Goal: Check status: Check status

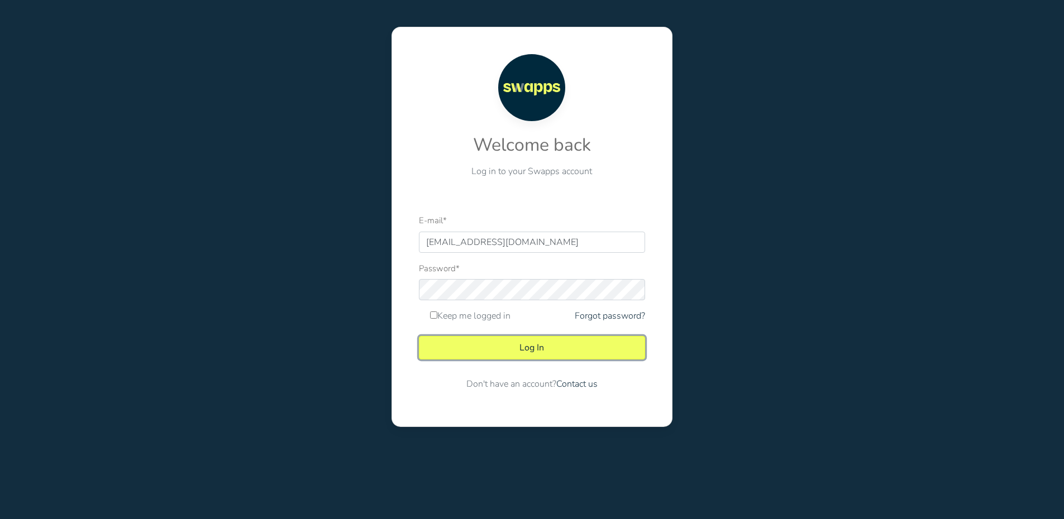
click at [541, 345] on button "Log In" at bounding box center [532, 347] width 226 height 23
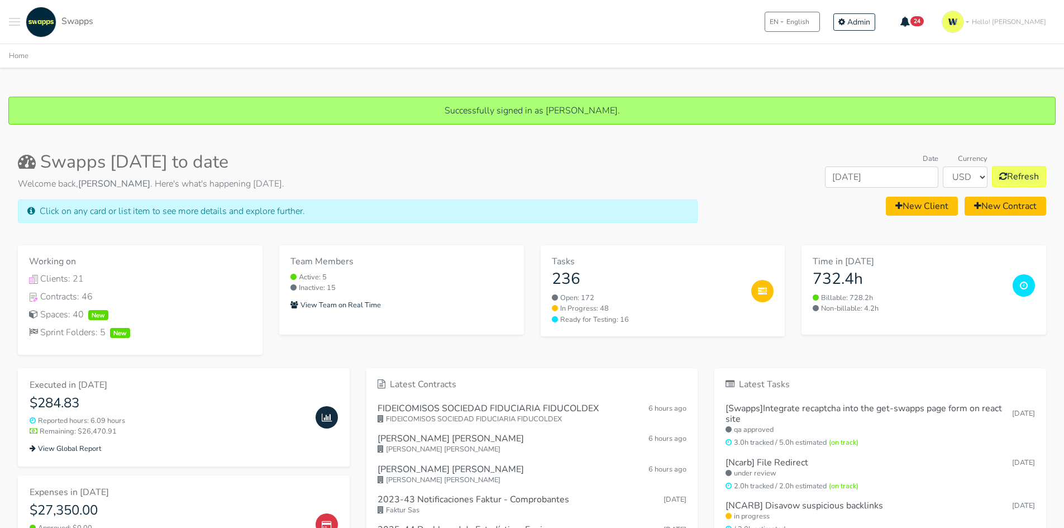
click at [7, 18] on div ".cls-1 { fill: #F15CFF; } .cls-2 { fill: #9a9a9a; } Clients Contracts Spaces Ne…" at bounding box center [532, 22] width 1064 height 44
click at [9, 22] on div ".cls-1 { fill: #F15CFF; } .cls-2 { fill: #9a9a9a; } Clients Contracts Spaces Ne…" at bounding box center [532, 22] width 1064 height 44
click at [11, 22] on span "Toggle navigation menu" at bounding box center [14, 21] width 11 height 1
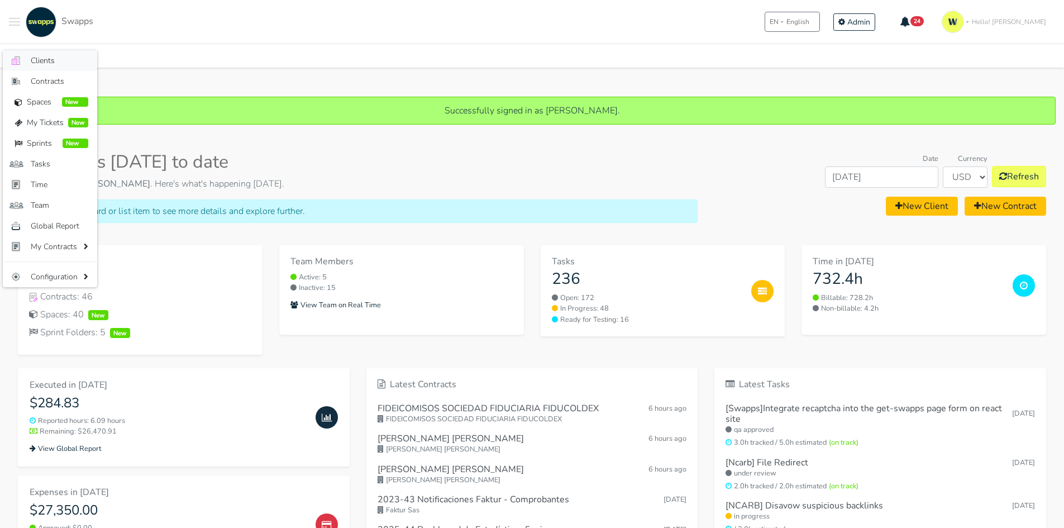
click at [36, 57] on span "Clients" at bounding box center [60, 61] width 58 height 12
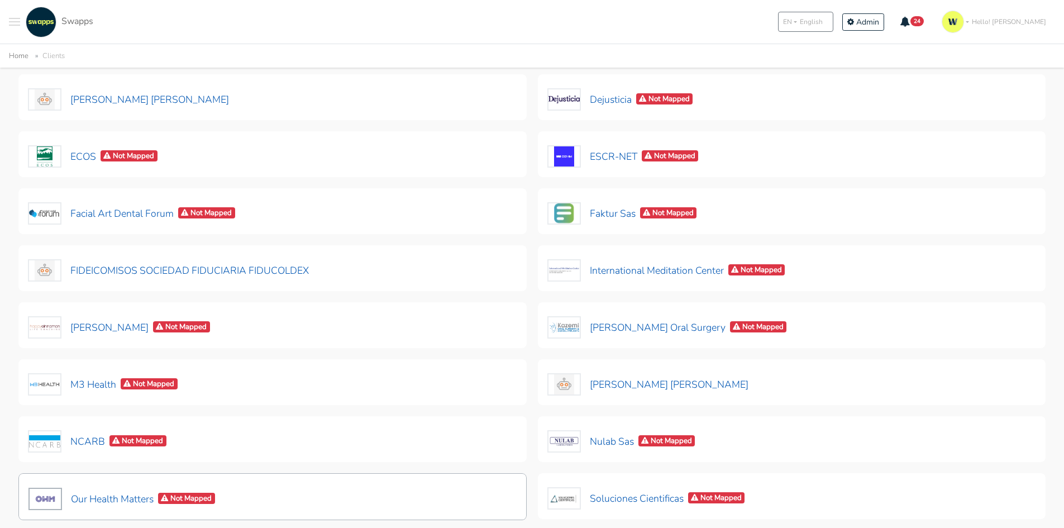
scroll to position [223, 0]
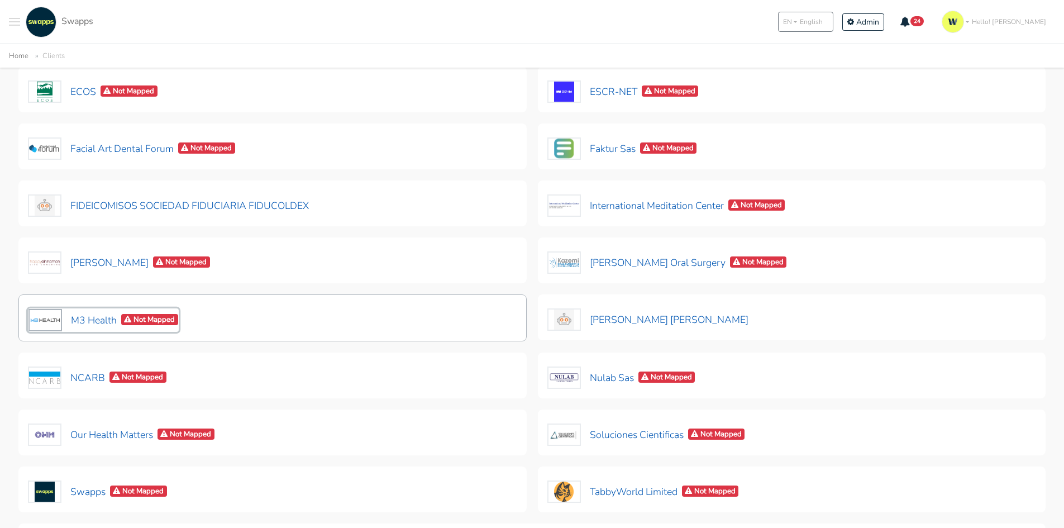
click at [92, 319] on button "M3 Health Not Mapped" at bounding box center [103, 319] width 151 height 23
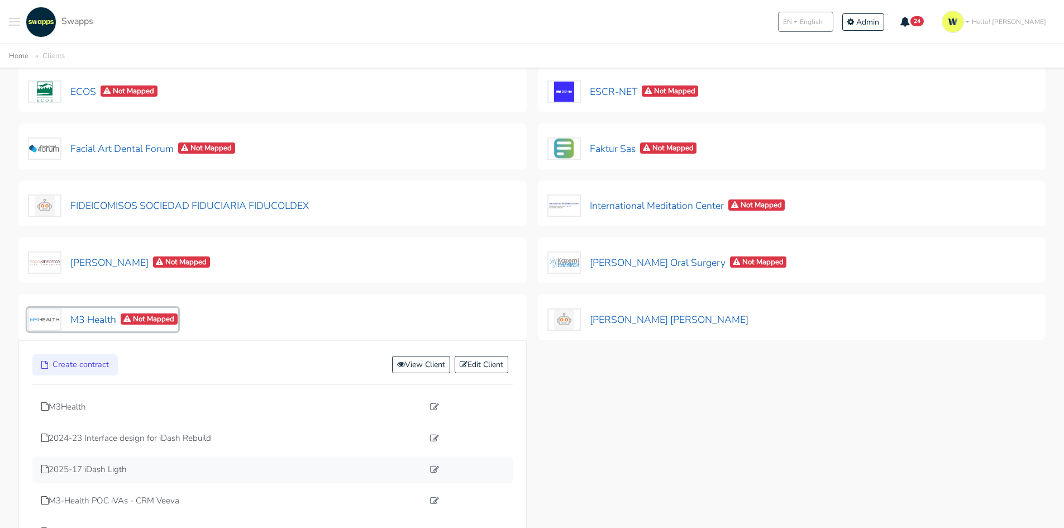
scroll to position [279, 0]
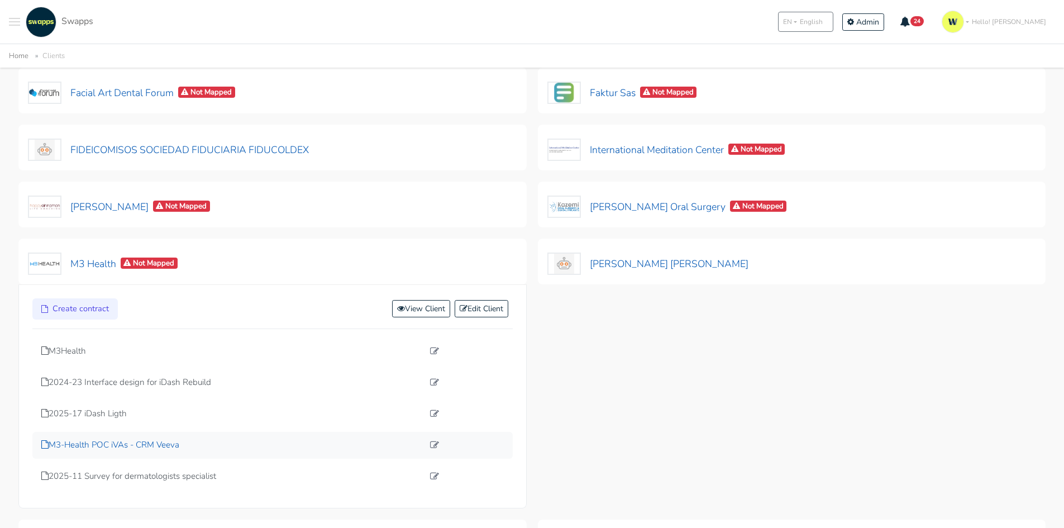
click at [99, 444] on p "M3-Health POC iVAs - CRM Veeva" at bounding box center [232, 444] width 382 height 13
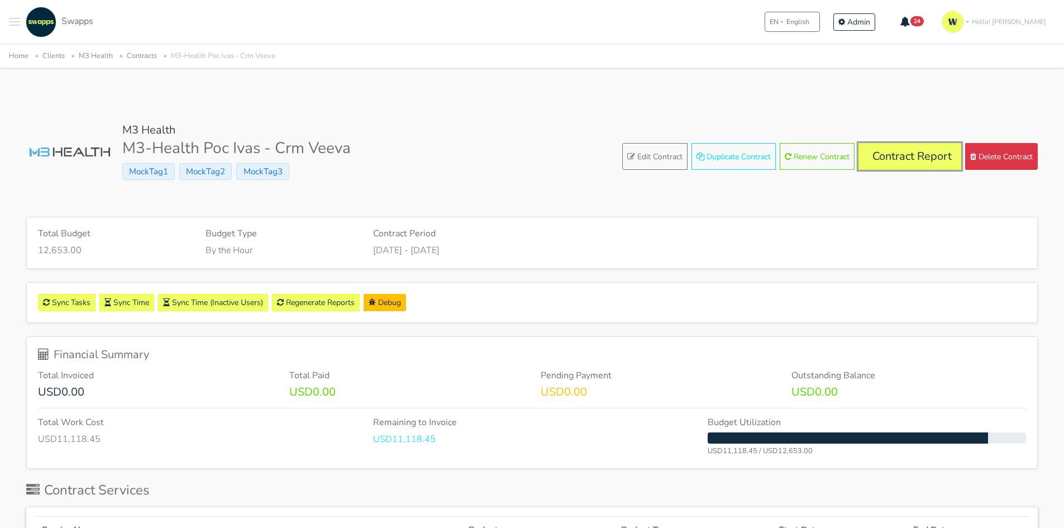
click at [926, 160] on link "Contract Report" at bounding box center [909, 156] width 103 height 27
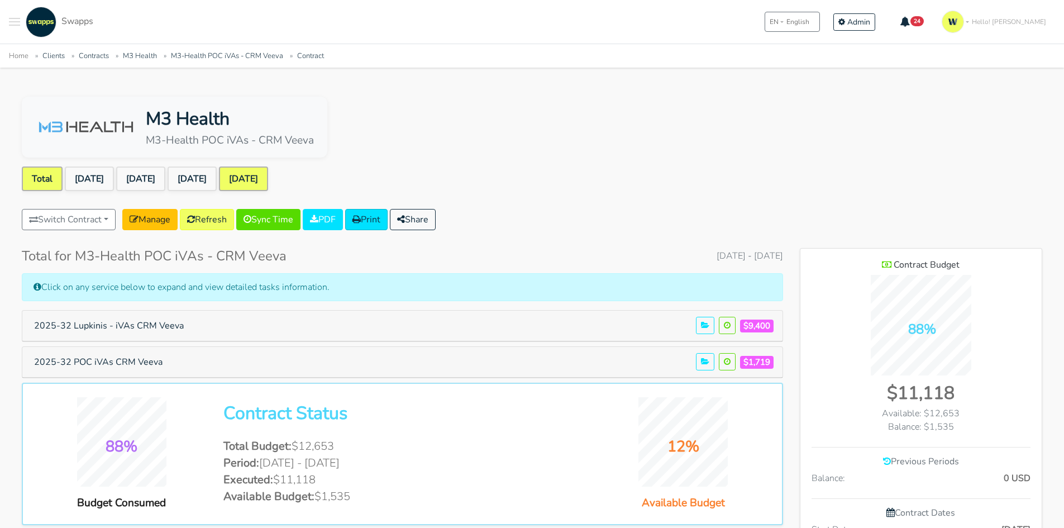
click at [268, 177] on link "[DATE]" at bounding box center [243, 178] width 49 height 25
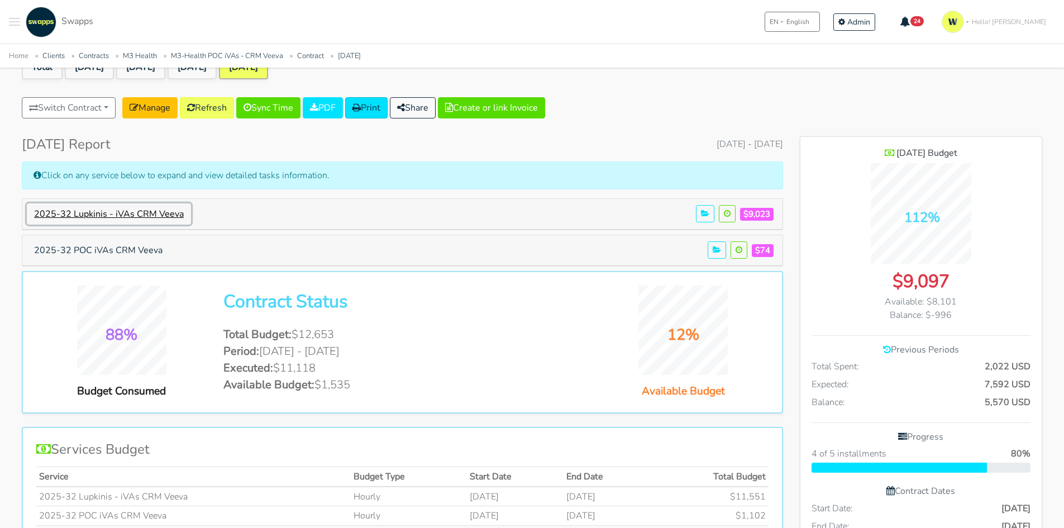
click at [154, 211] on button "2025-32 Lupkinis - iVAs CRM Veeva" at bounding box center [109, 213] width 164 height 21
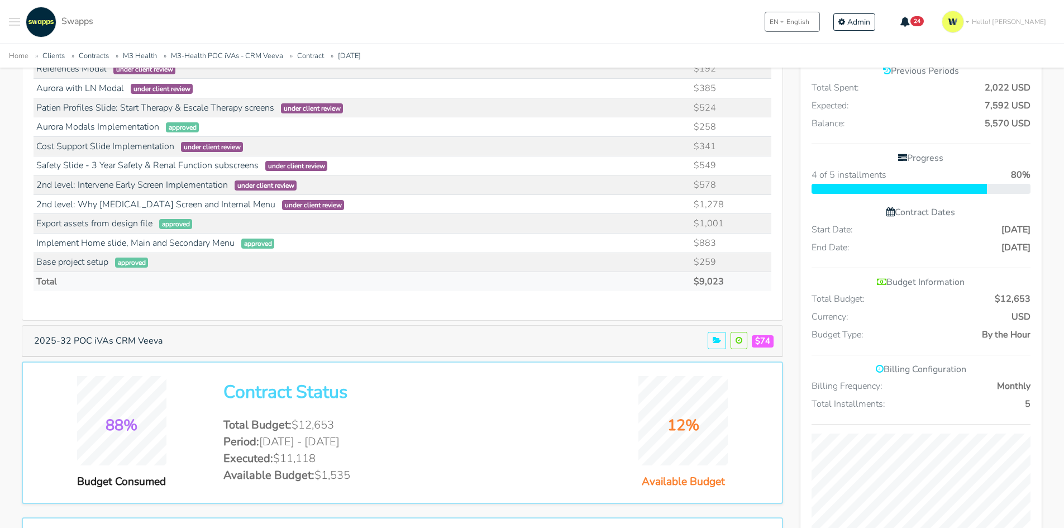
scroll to position [391, 0]
click at [144, 343] on button "2025-32 POC iVAs CRM Veeva" at bounding box center [98, 339] width 143 height 21
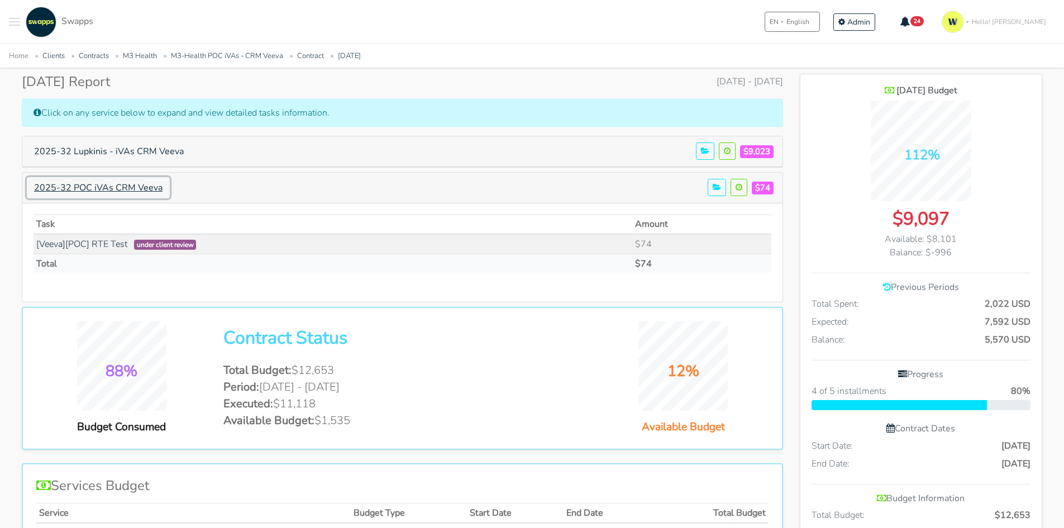
scroll to position [168, 0]
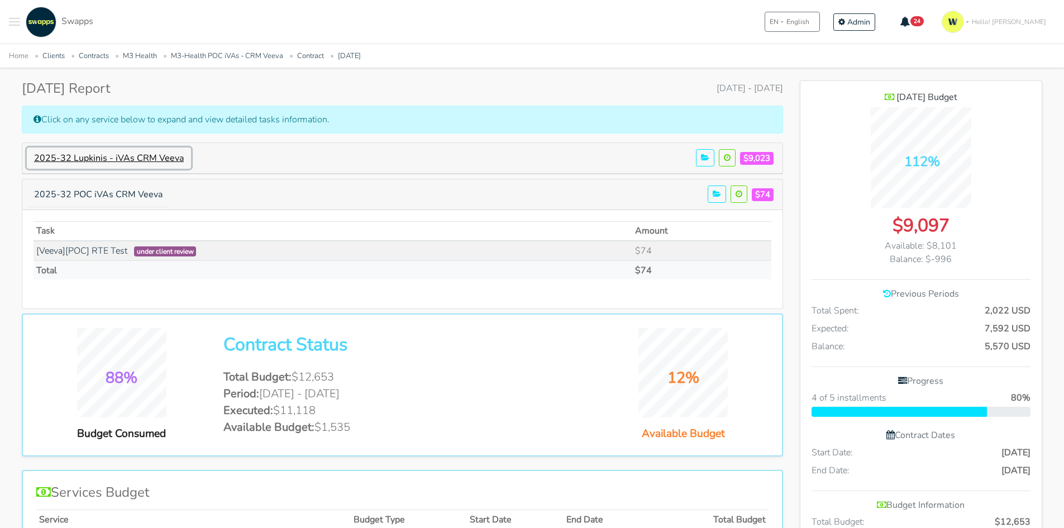
click at [110, 160] on button "2025-32 Lupkinis - iVAs CRM Veeva" at bounding box center [109, 157] width 164 height 21
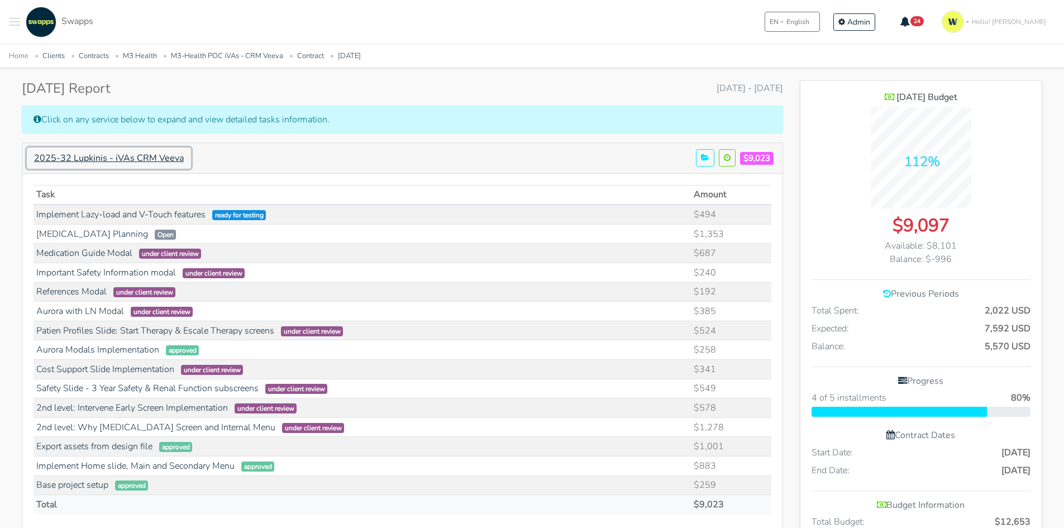
scroll to position [557343, 558202]
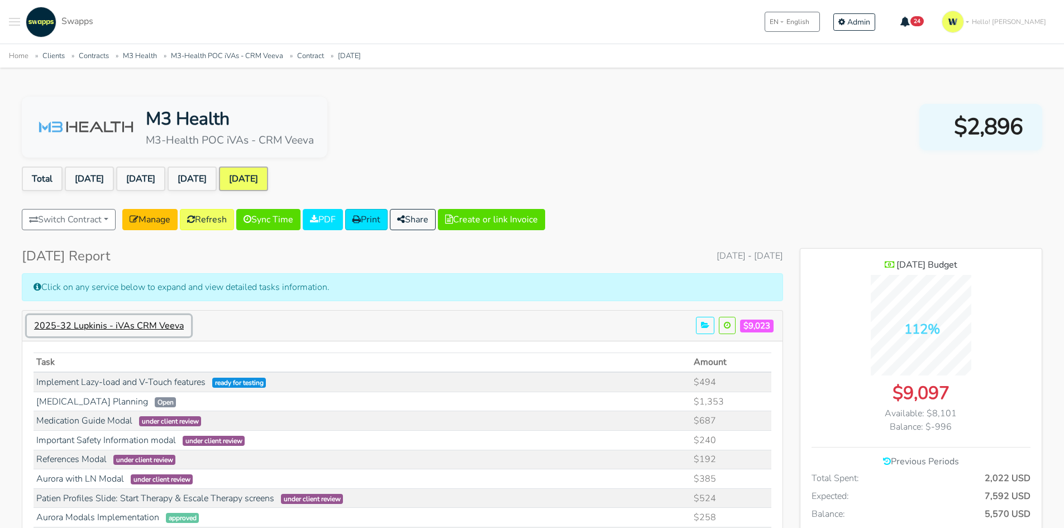
drag, startPoint x: 154, startPoint y: 326, endPoint x: 157, endPoint y: 321, distance: 6.8
click at [154, 326] on button "2025-32 Lupkinis - iVAs CRM Veeva" at bounding box center [109, 325] width 164 height 21
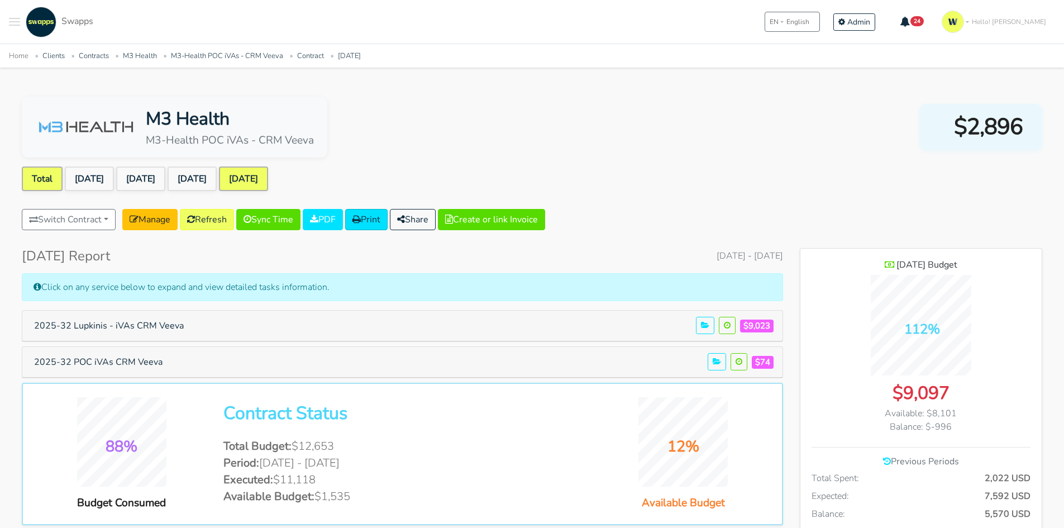
click at [38, 181] on link "Total" at bounding box center [42, 178] width 41 height 25
